Goal: Task Accomplishment & Management: Complete application form

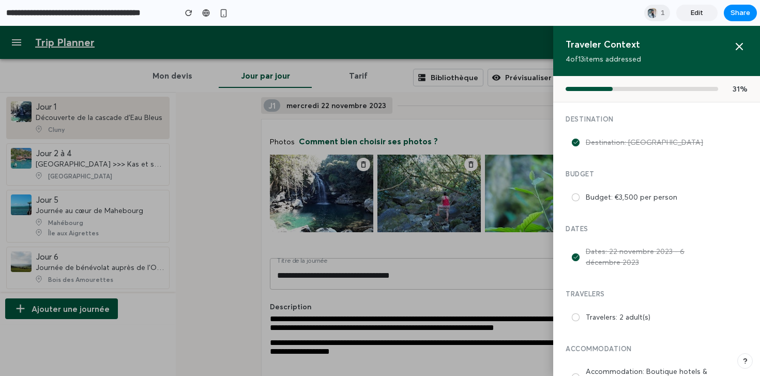
click at [442, 116] on div at bounding box center [380, 201] width 760 height 350
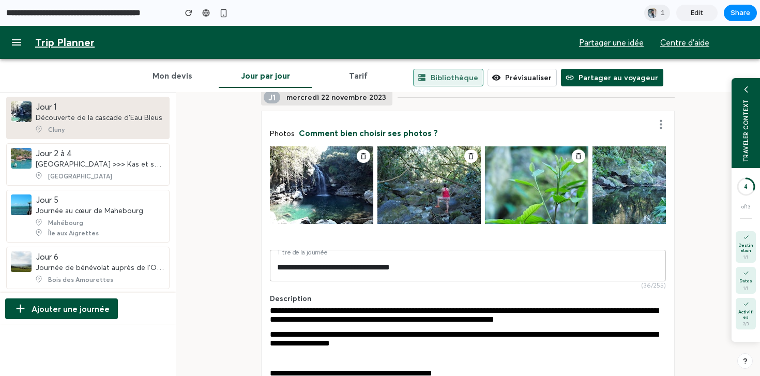
scroll to position [40, 0]
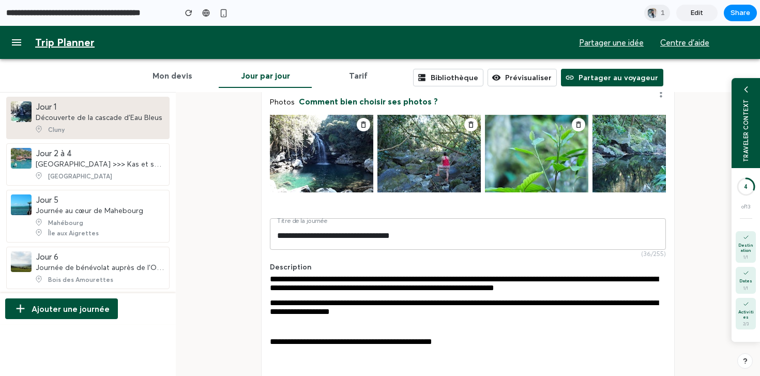
click at [440, 322] on div "**********" at bounding box center [468, 310] width 396 height 24
click at [747, 121] on div "TRAVELER CONTEXT" at bounding box center [744, 130] width 7 height 63
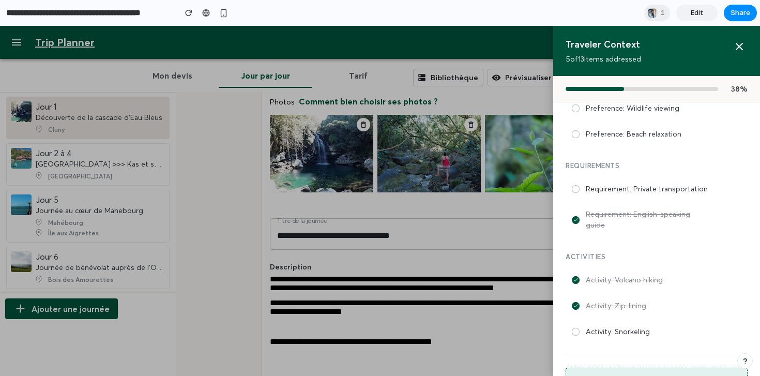
scroll to position [370, 0]
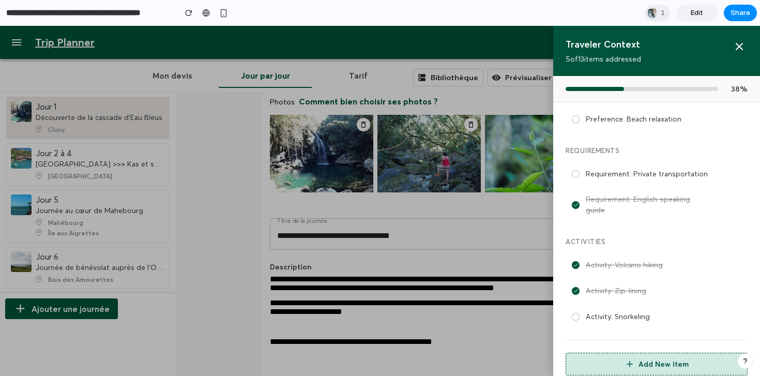
click at [655, 358] on button "Add New Item" at bounding box center [656, 364] width 182 height 23
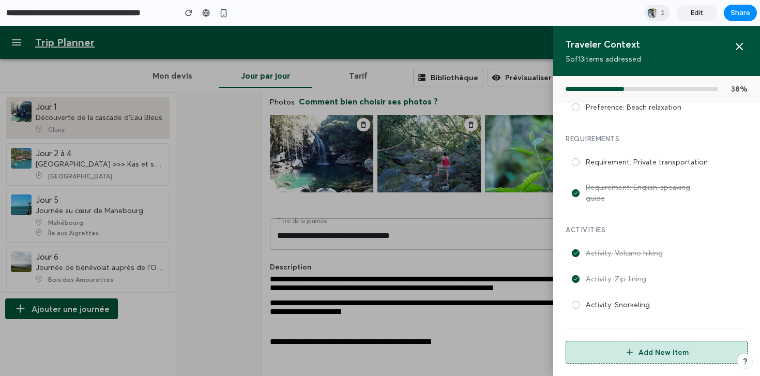
select select "**********"
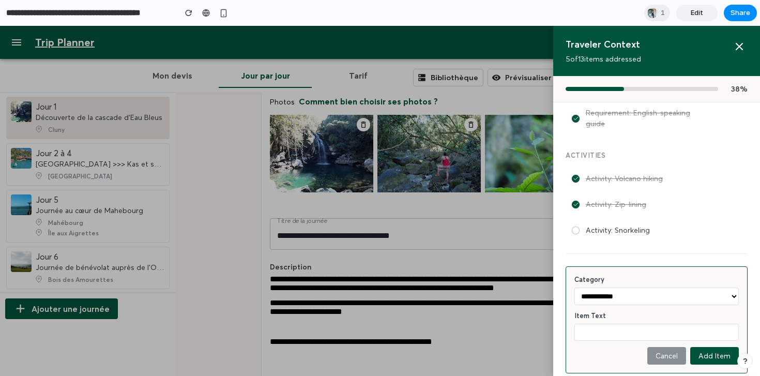
click at [648, 287] on select "**********" at bounding box center [656, 296] width 164 height 18
click at [664, 347] on button "Cancel" at bounding box center [666, 356] width 39 height 18
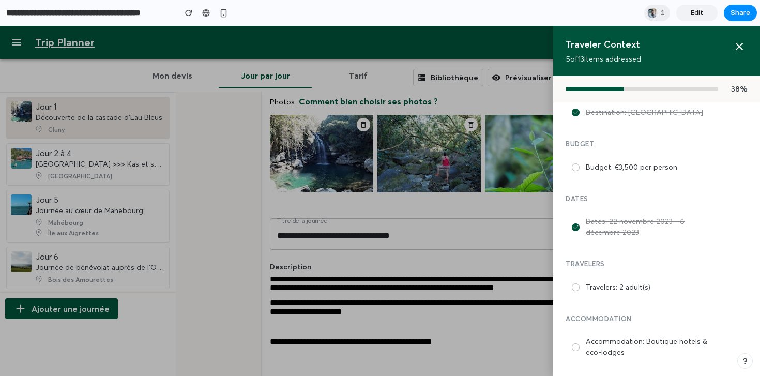
scroll to position [0, 0]
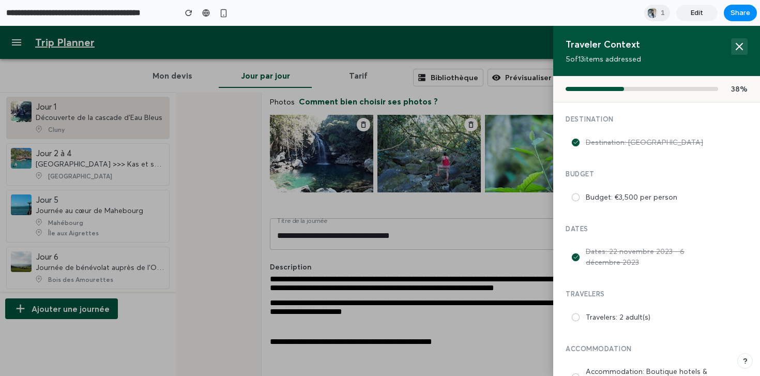
click at [738, 50] on icon at bounding box center [739, 46] width 12 height 12
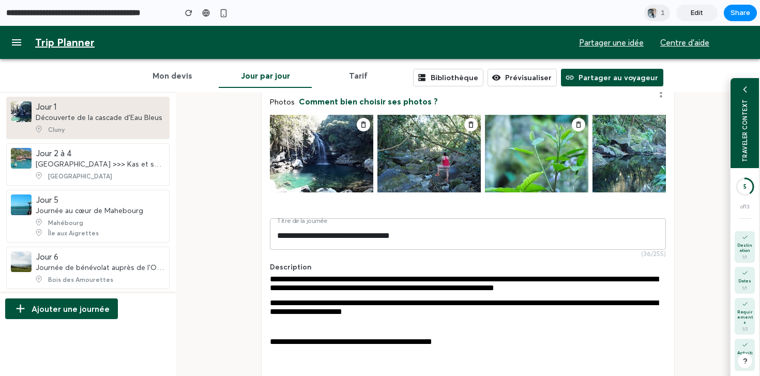
click at [749, 96] on div "TRAVELER CONTEXT" at bounding box center [744, 123] width 28 height 90
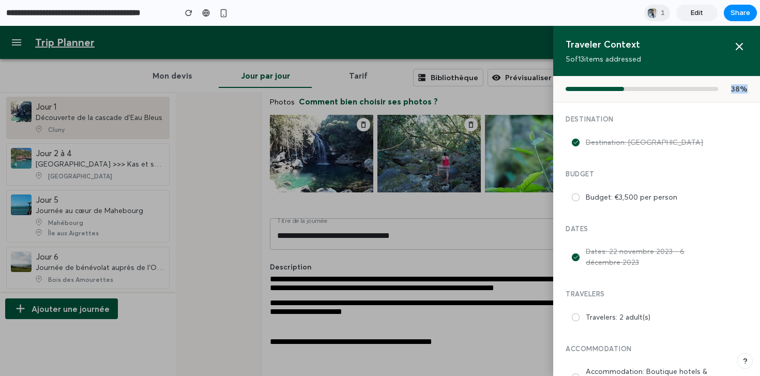
drag, startPoint x: 754, startPoint y: 87, endPoint x: 569, endPoint y: 86, distance: 185.0
click at [569, 86] on div "38 %" at bounding box center [656, 89] width 207 height 26
click at [745, 91] on span "38 %" at bounding box center [735, 88] width 23 height 9
click at [739, 90] on span "38 %" at bounding box center [735, 88] width 23 height 9
drag, startPoint x: 730, startPoint y: 90, endPoint x: 744, endPoint y: 90, distance: 13.4
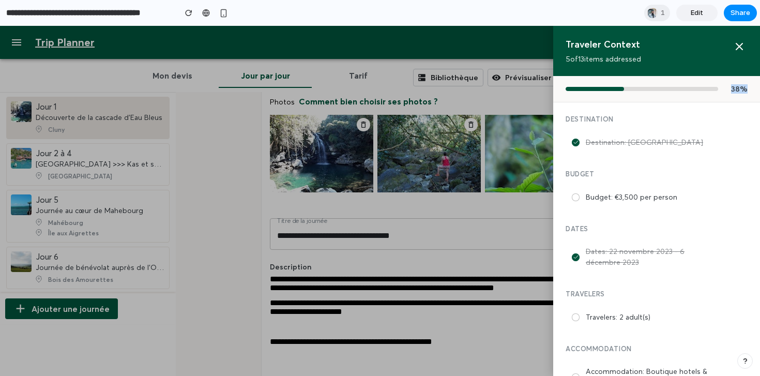
click at [744, 90] on span "38 %" at bounding box center [735, 88] width 23 height 9
drag, startPoint x: 746, startPoint y: 89, endPoint x: 729, endPoint y: 89, distance: 16.5
click at [729, 89] on span "38 %" at bounding box center [735, 88] width 23 height 9
drag, startPoint x: 565, startPoint y: 58, endPoint x: 652, endPoint y: 60, distance: 86.9
click at [652, 60] on div "Traveler Context 5 of 13 items addressed" at bounding box center [656, 51] width 207 height 50
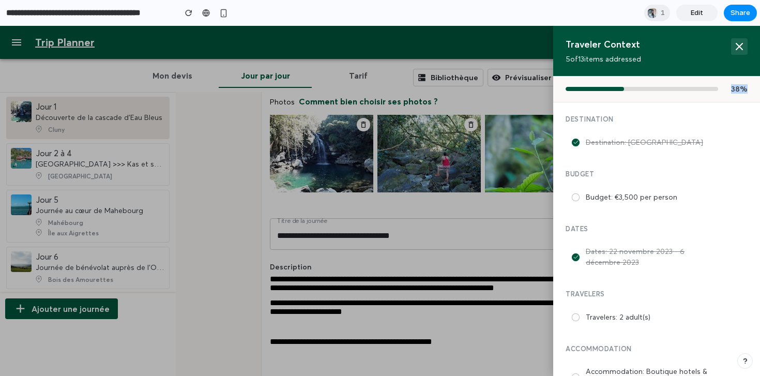
click at [746, 41] on button at bounding box center [739, 46] width 17 height 17
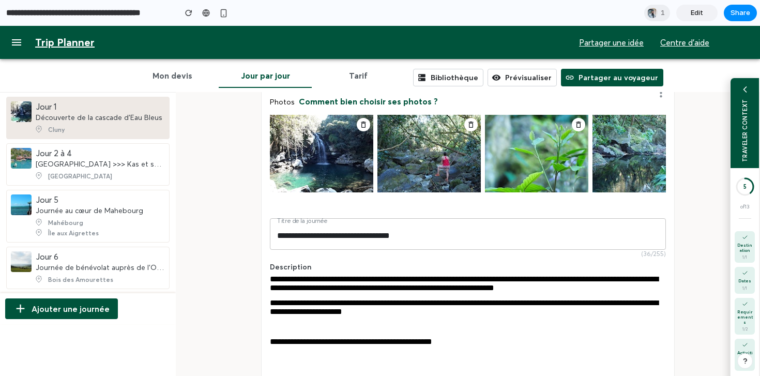
click at [745, 119] on div "TRAVELER CONTEXT" at bounding box center [744, 130] width 7 height 63
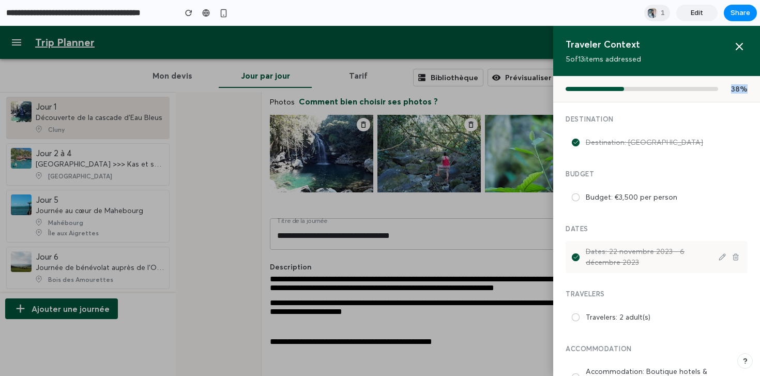
scroll to position [164, 0]
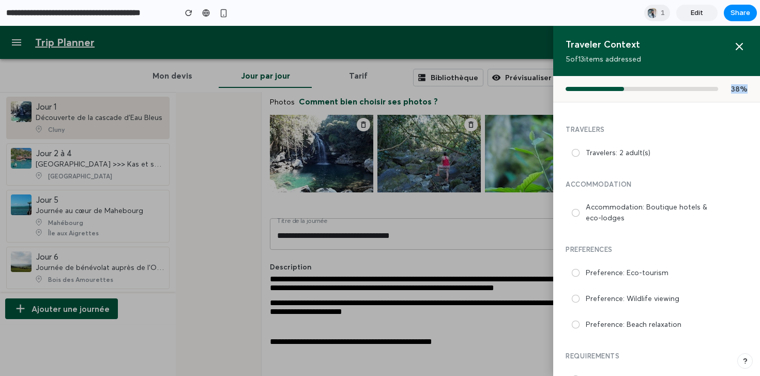
click at [675, 133] on div "Travelers Travelers: 2 adult(s)" at bounding box center [656, 144] width 182 height 38
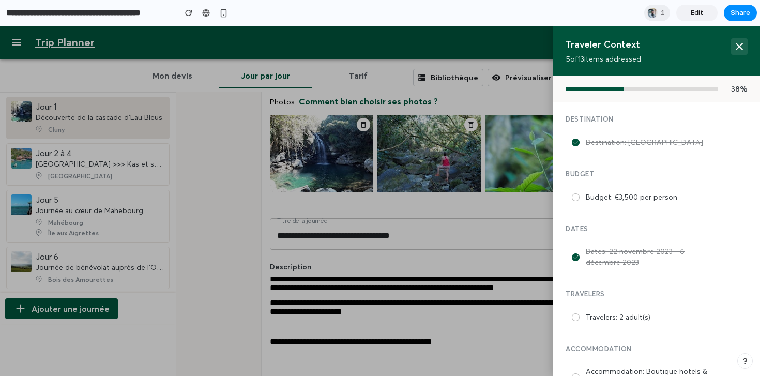
click at [734, 47] on icon at bounding box center [739, 46] width 12 height 12
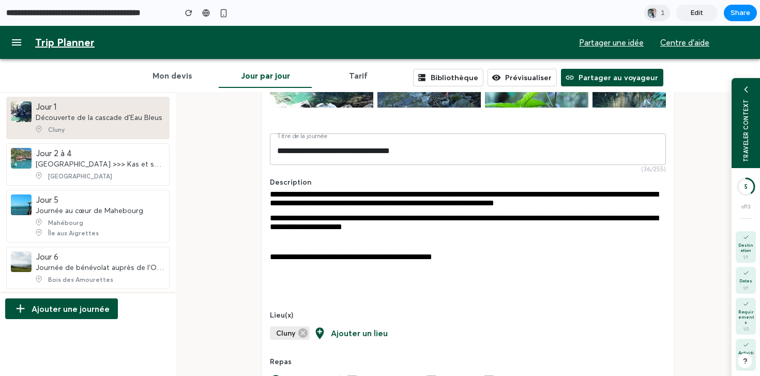
scroll to position [156, 0]
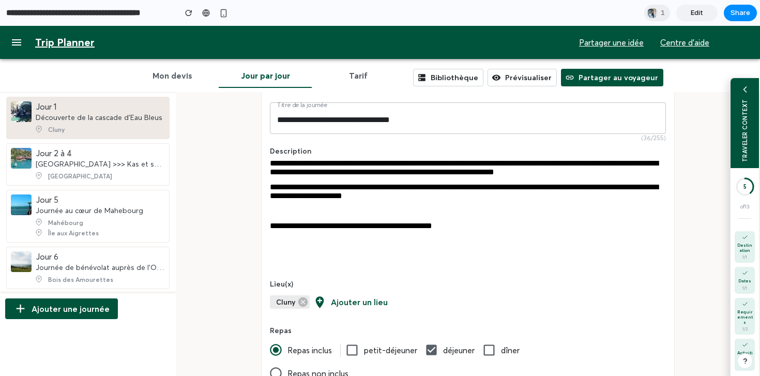
click at [746, 112] on div "TRAVELER CONTEXT" at bounding box center [744, 130] width 7 height 63
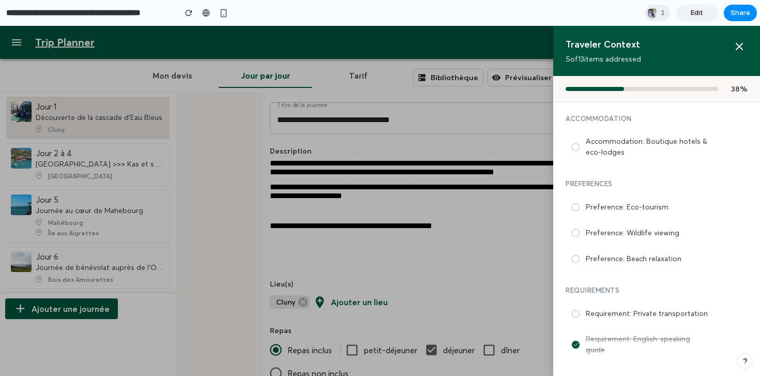
scroll to position [0, 0]
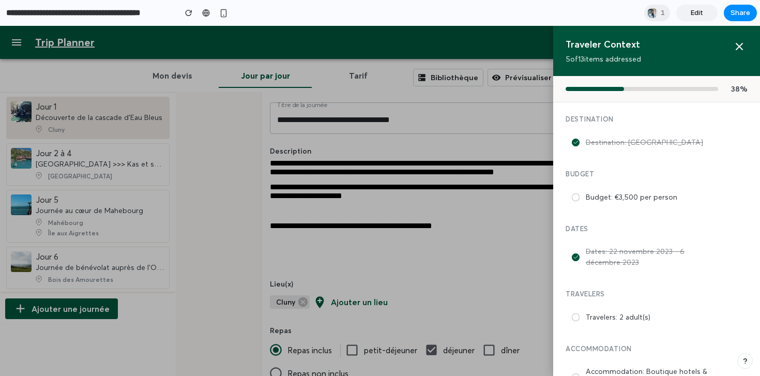
click at [730, 42] on div "Traveler Context" at bounding box center [647, 44] width 165 height 12
click at [737, 45] on icon at bounding box center [739, 46] width 6 height 6
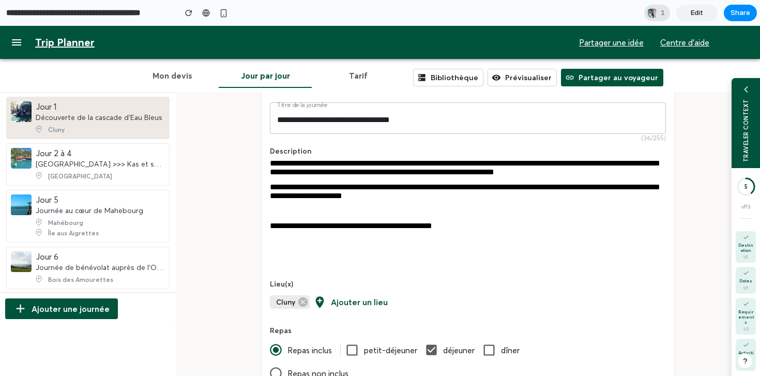
click at [654, 10] on div at bounding box center [652, 13] width 10 height 10
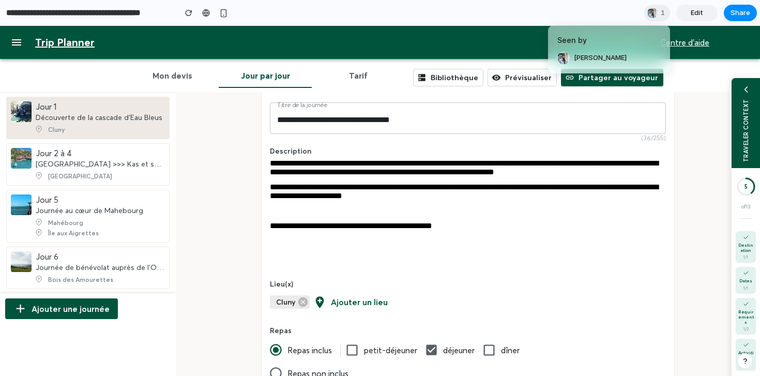
click at [491, 14] on div "Seen by Romain Quilliot" at bounding box center [380, 188] width 760 height 376
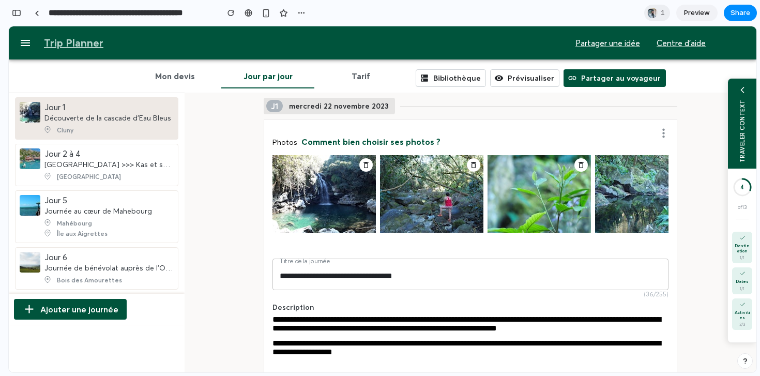
scroll to position [1622, 0]
click at [13, 13] on div "button" at bounding box center [16, 12] width 9 height 7
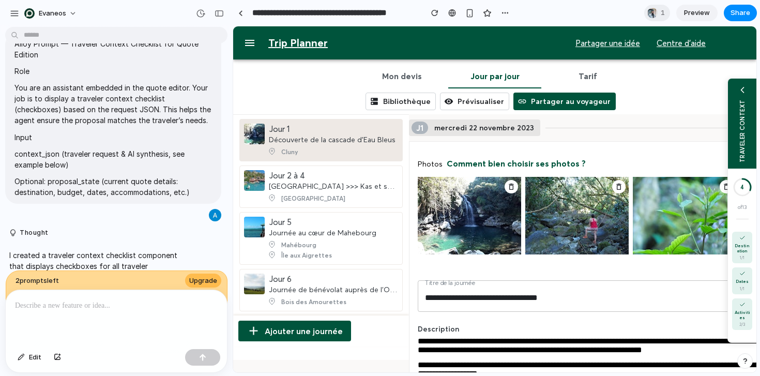
scroll to position [0, 0]
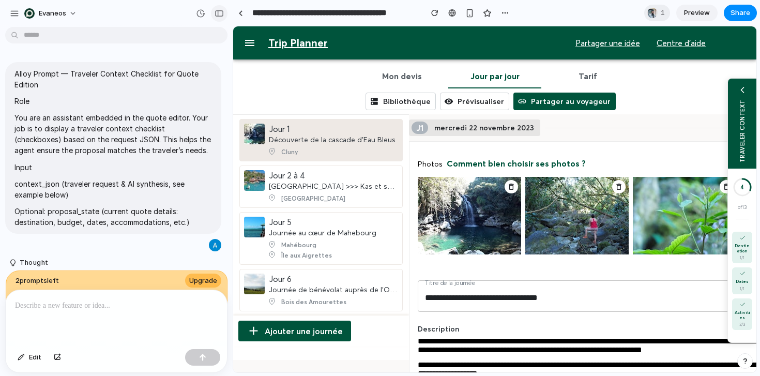
click at [221, 14] on div "button" at bounding box center [218, 13] width 9 height 7
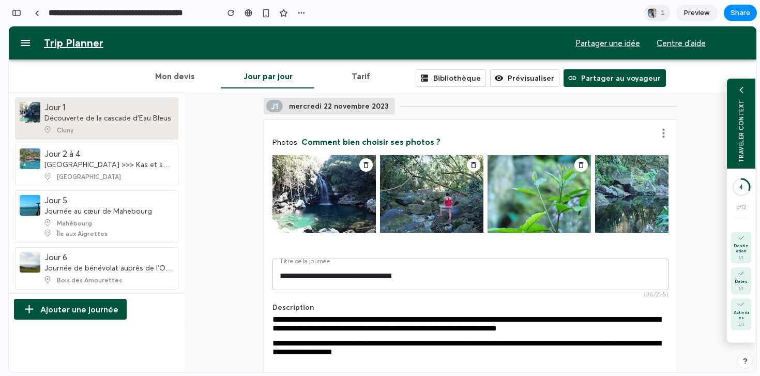
click at [741, 102] on div "TRAVELER CONTEXT" at bounding box center [741, 130] width 7 height 63
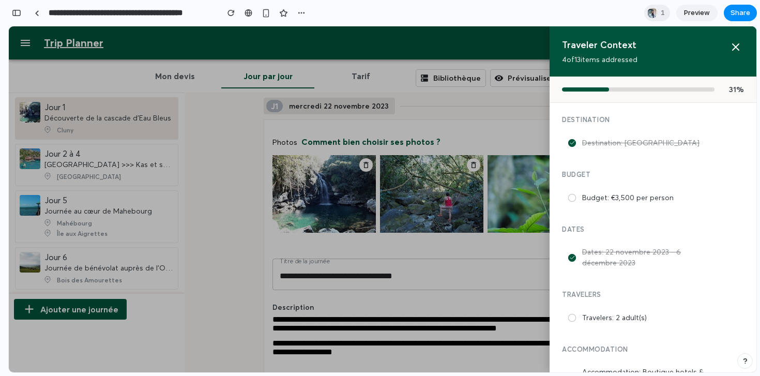
drag, startPoint x: 564, startPoint y: 116, endPoint x: 633, endPoint y: 116, distance: 68.7
click at [633, 116] on h4 "Destination" at bounding box center [653, 119] width 182 height 8
click at [572, 197] on div at bounding box center [572, 198] width 8 height 8
click at [572, 197] on icon at bounding box center [572, 197] width 5 height 5
click at [715, 196] on icon at bounding box center [718, 197] width 7 height 7
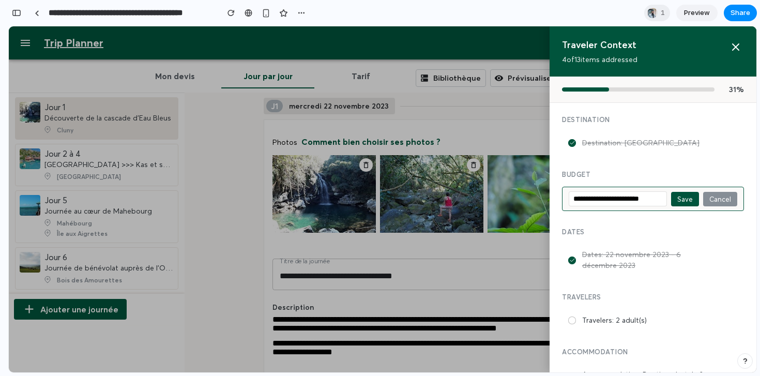
click at [607, 197] on input "**********" at bounding box center [618, 198] width 98 height 15
type input "**********"
click at [692, 199] on button "Save" at bounding box center [685, 199] width 28 height 14
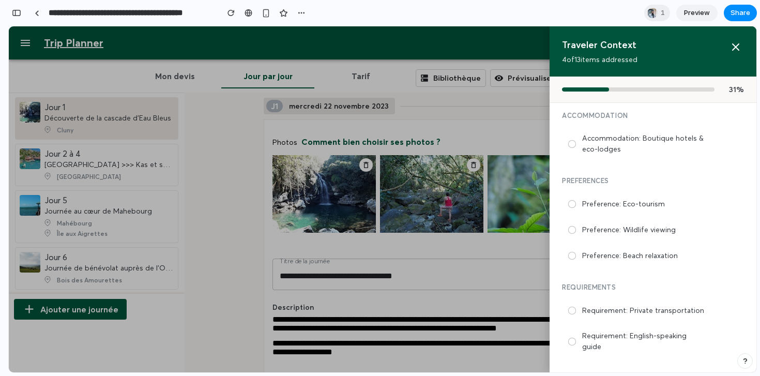
scroll to position [274, 0]
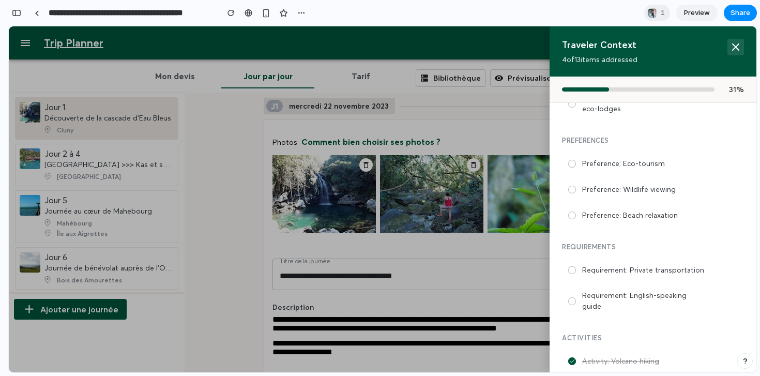
click at [737, 41] on icon at bounding box center [735, 47] width 12 height 12
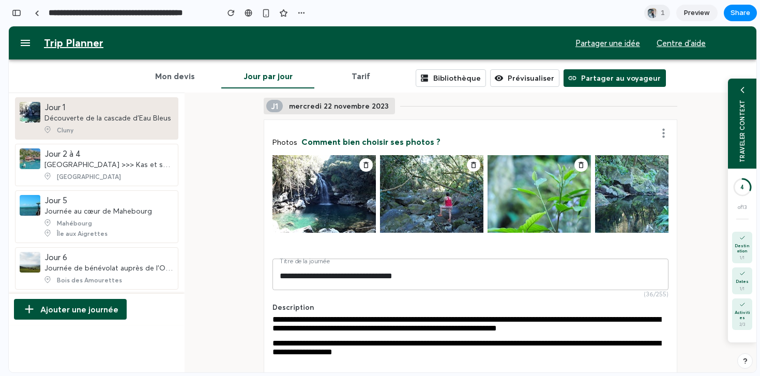
scroll to position [51, 0]
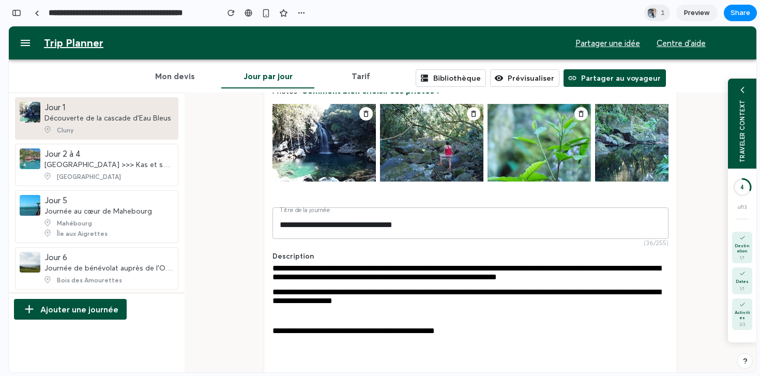
click at [479, 320] on div at bounding box center [470, 315] width 396 height 9
click at [479, 309] on div "**********" at bounding box center [470, 299] width 396 height 24
click at [457, 311] on div "**********" at bounding box center [470, 299] width 396 height 24
click at [458, 310] on div "**********" at bounding box center [470, 299] width 396 height 24
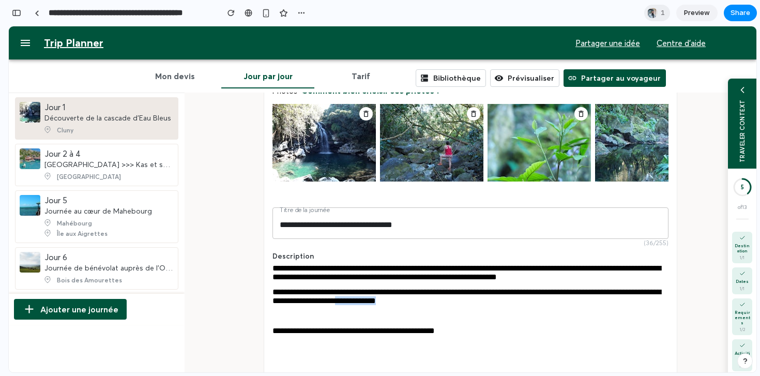
drag, startPoint x: 431, startPoint y: 301, endPoint x: 501, endPoint y: 308, distance: 70.6
click at [501, 305] on div "**********" at bounding box center [470, 296] width 396 height 18
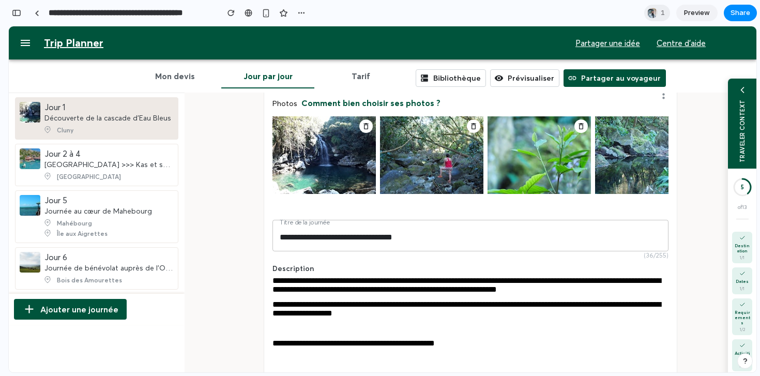
scroll to position [0, 0]
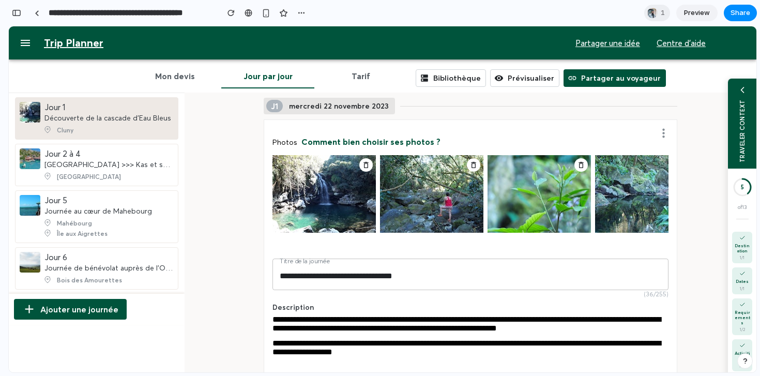
click at [355, 74] on button "Tarif" at bounding box center [360, 76] width 93 height 25
